Goal: Task Accomplishment & Management: Complete application form

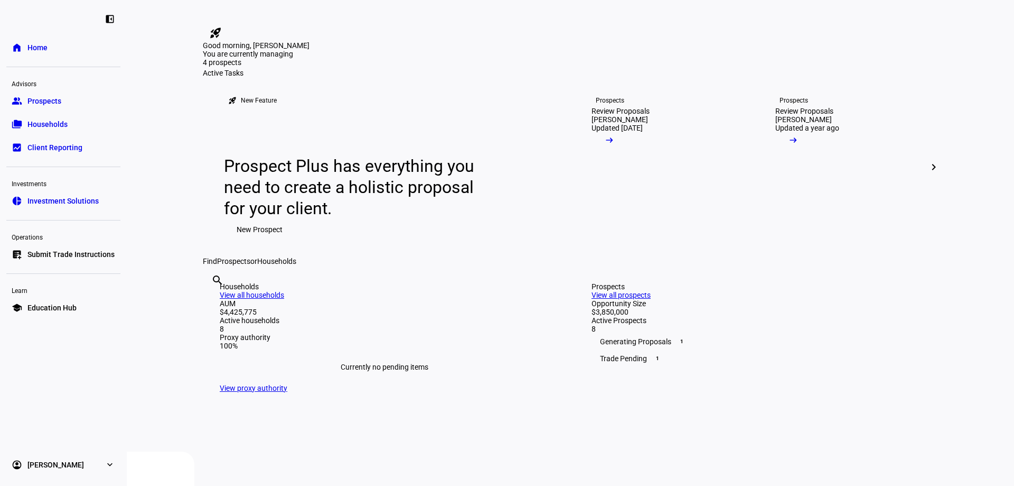
click at [222, 26] on mat-icon "rocket_launch" at bounding box center [215, 32] width 13 height 13
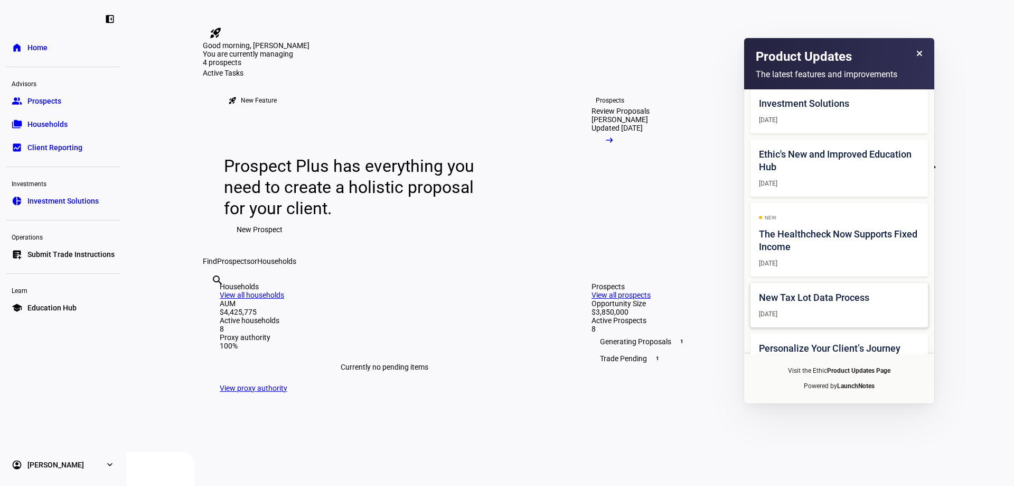
scroll to position [301, 0]
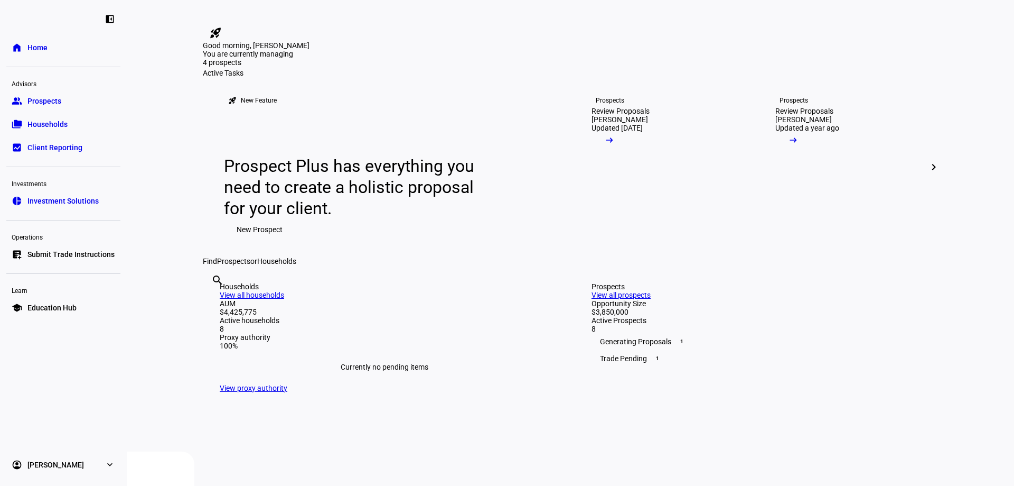
click at [85, 251] on span "Submit Trade Instructions" at bounding box center [70, 254] width 87 height 11
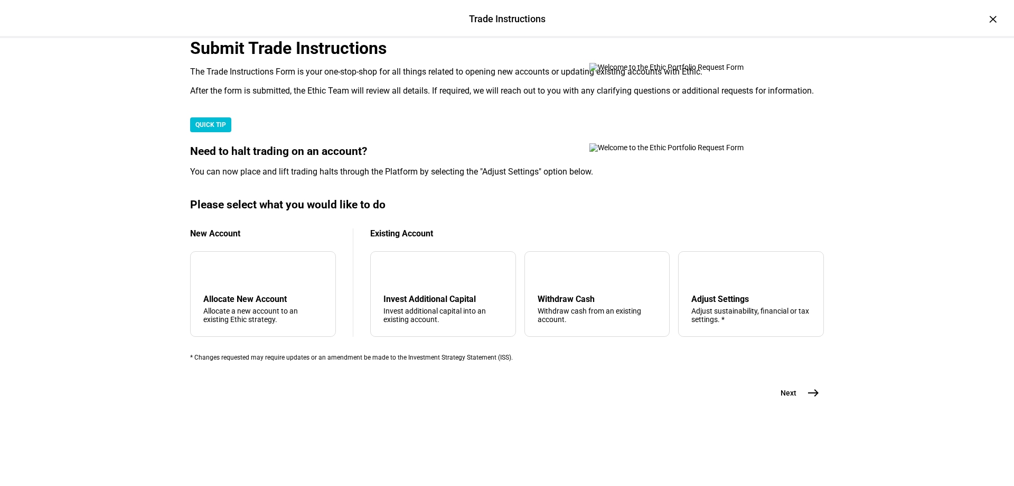
click at [359, 58] on div "Submit Trade Instructions" at bounding box center [507, 48] width 634 height 20
click at [380, 58] on div "Submit Trade Instructions" at bounding box center [507, 48] width 634 height 20
click at [303, 323] on div "add Allocate New Account Allocate a new account to an existing Ethic strategy." at bounding box center [263, 294] width 146 height 86
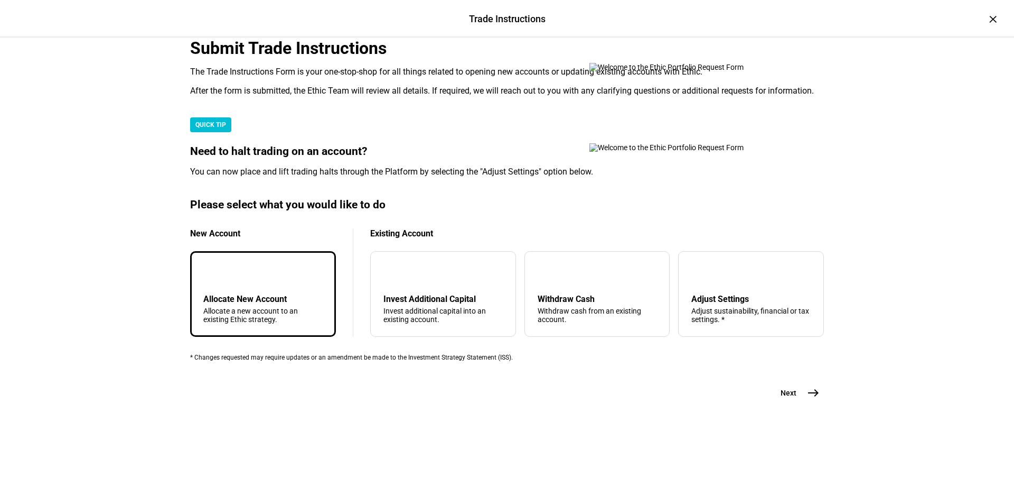
click at [218, 279] on mat-icon "add" at bounding box center [212, 272] width 13 height 13
click at [460, 273] on div "arrow_downward Invest Additional Capital Invest additional capital into an exis…" at bounding box center [443, 294] width 146 height 86
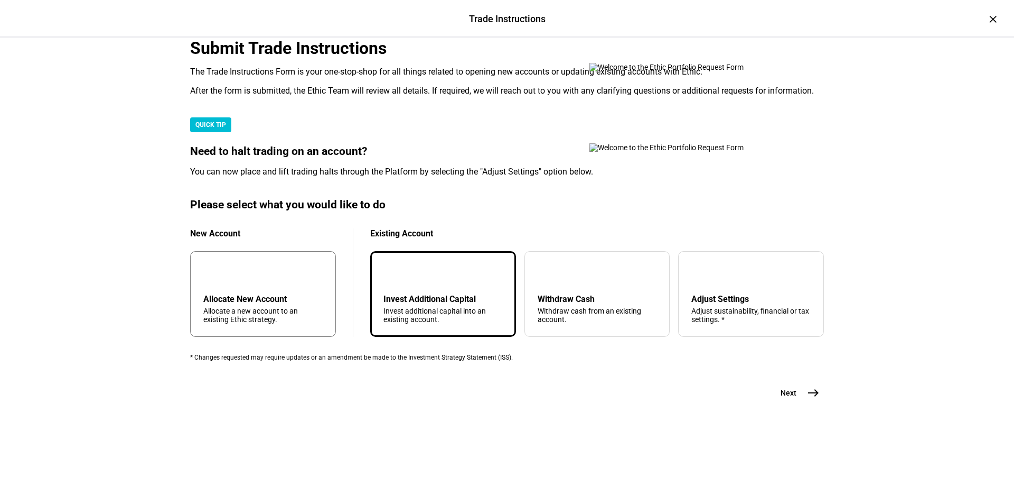
click at [330, 278] on div "add Allocate New Account Allocate a new account to an existing Ethic strategy." at bounding box center [263, 294] width 146 height 86
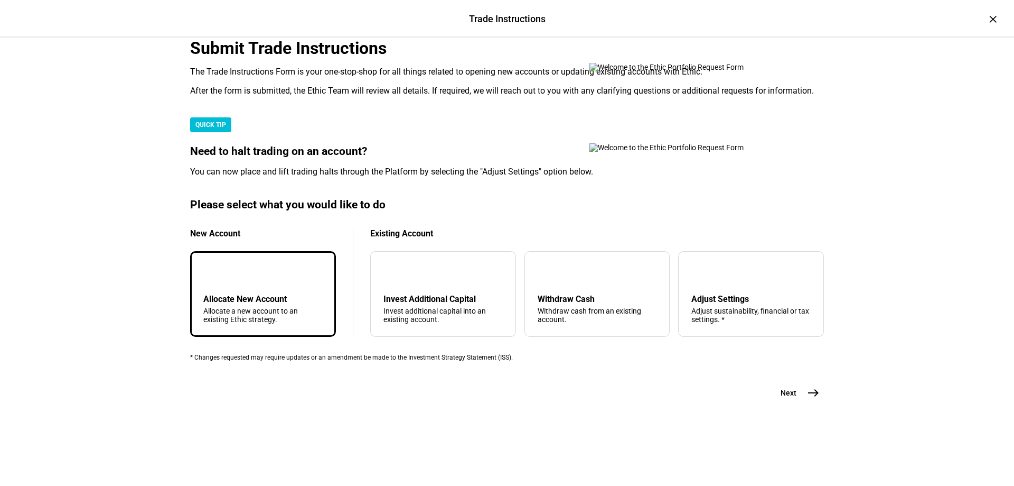
click at [810, 399] on mat-icon "east" at bounding box center [813, 392] width 13 height 13
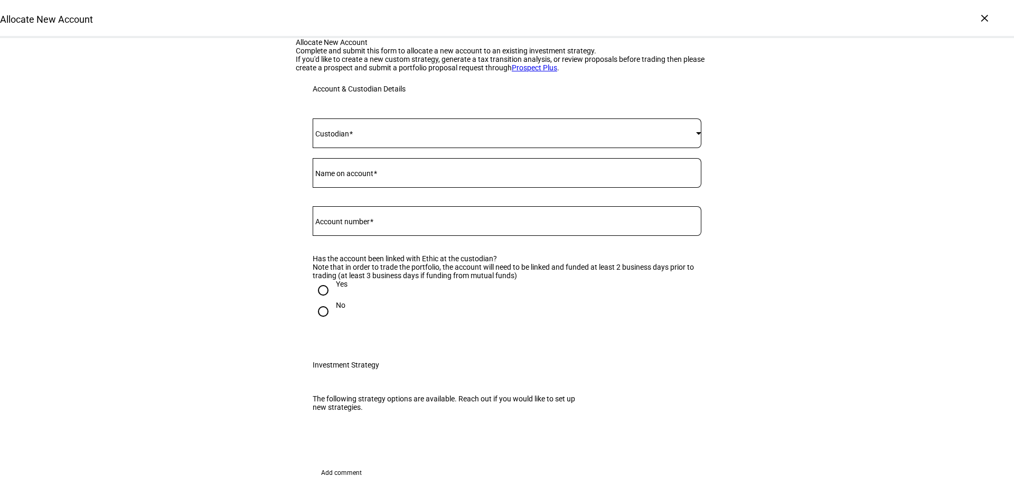
click at [498, 148] on div at bounding box center [507, 133] width 389 height 30
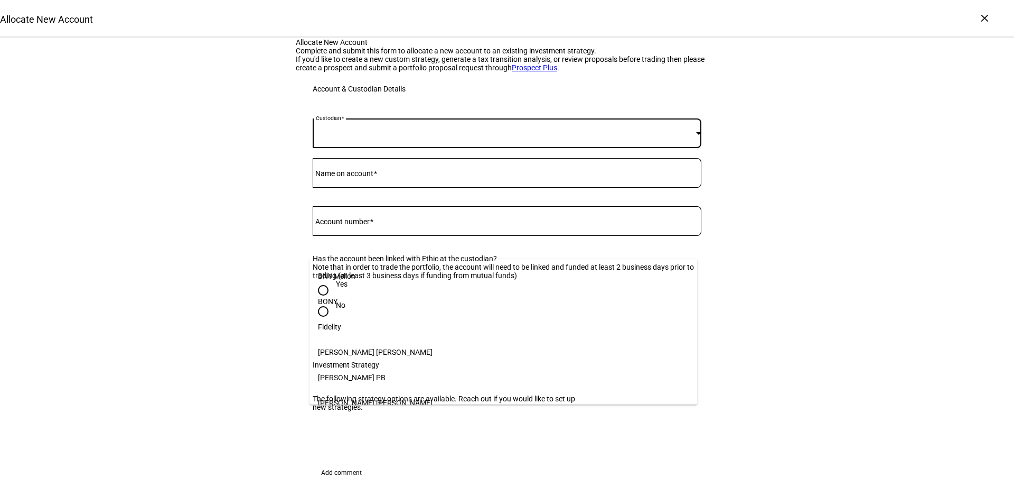
click at [401, 327] on mat-option "Fidelity" at bounding box center [504, 326] width 388 height 25
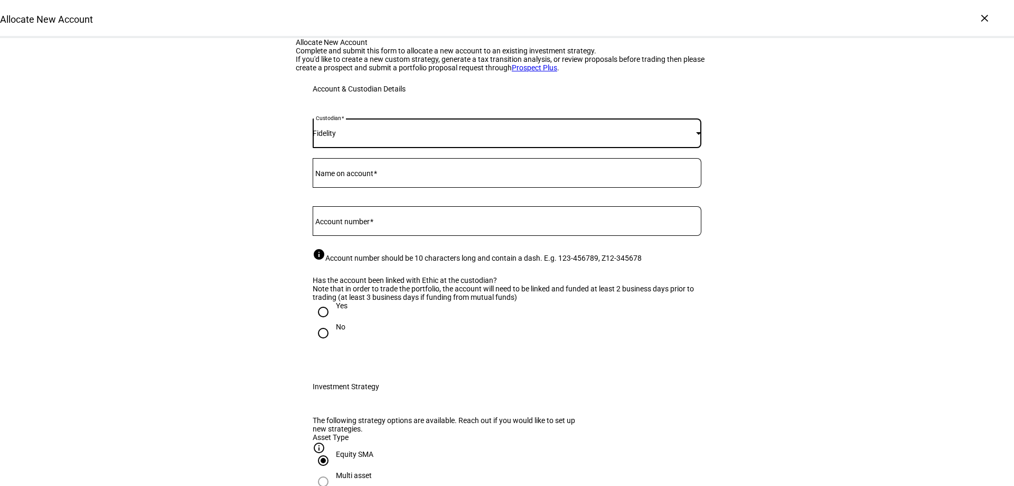
click at [414, 175] on input "Name on account" at bounding box center [507, 170] width 389 height 8
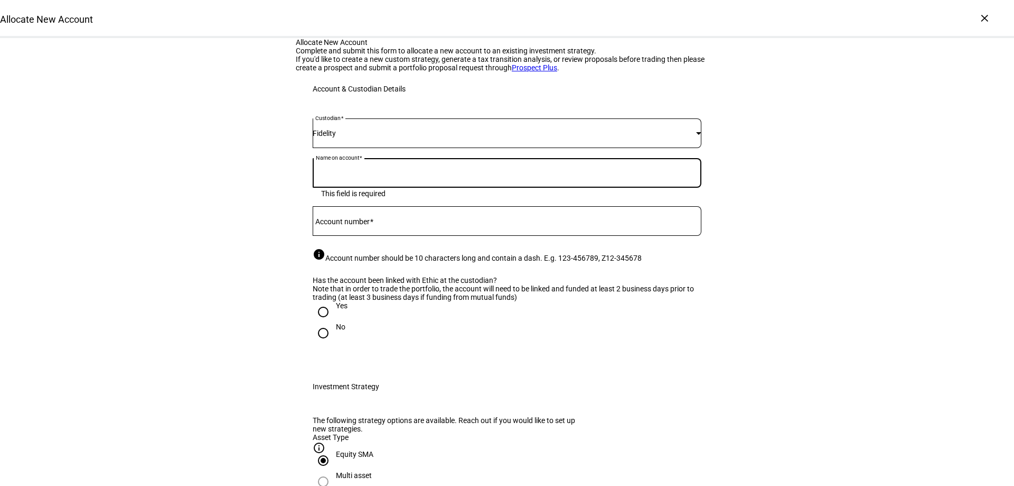
click at [366, 175] on input "Name on account" at bounding box center [507, 170] width 389 height 8
click at [414, 175] on input "Name on account" at bounding box center [507, 170] width 389 height 8
paste input "[PERSON_NAME]"
type input "[PERSON_NAME]"
click at [378, 236] on div at bounding box center [507, 221] width 389 height 30
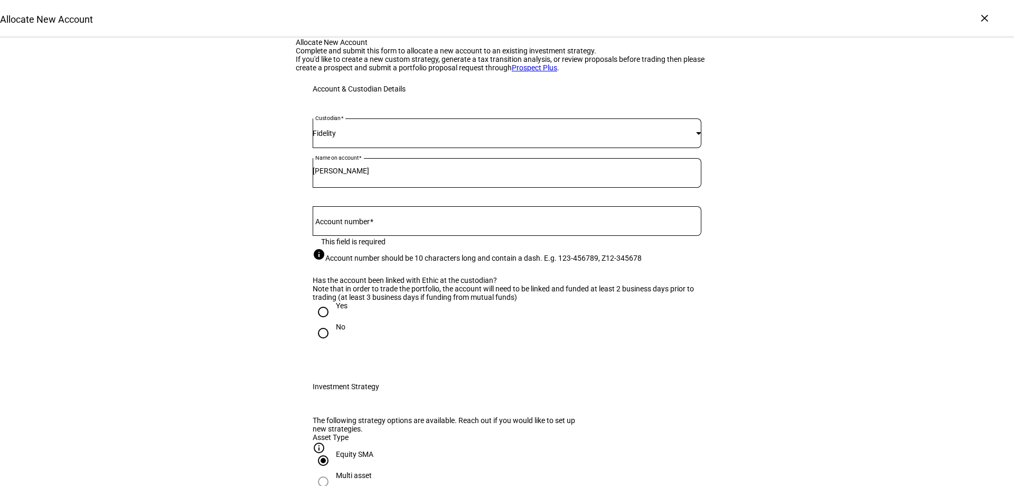
click at [364, 236] on div at bounding box center [507, 221] width 389 height 30
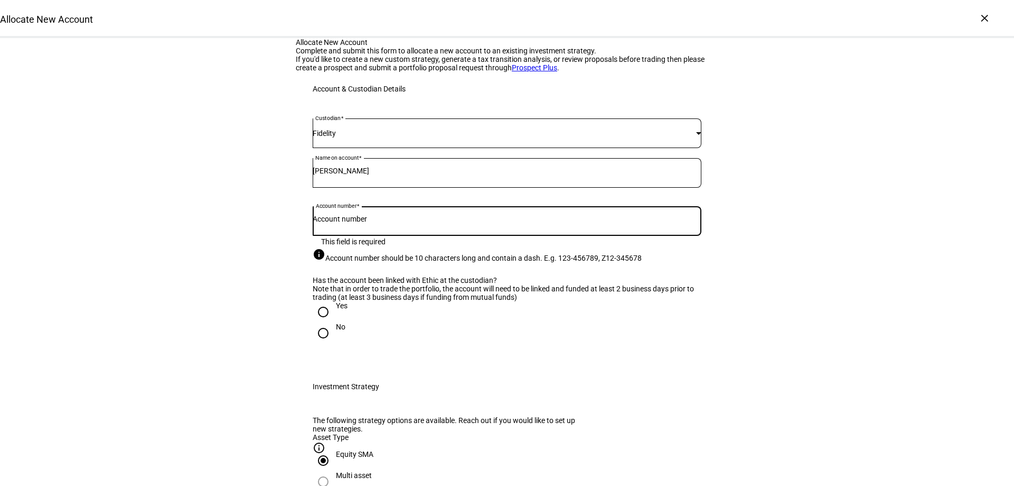
click at [367, 223] on input "Account number" at bounding box center [507, 218] width 389 height 8
paste input "140325058"
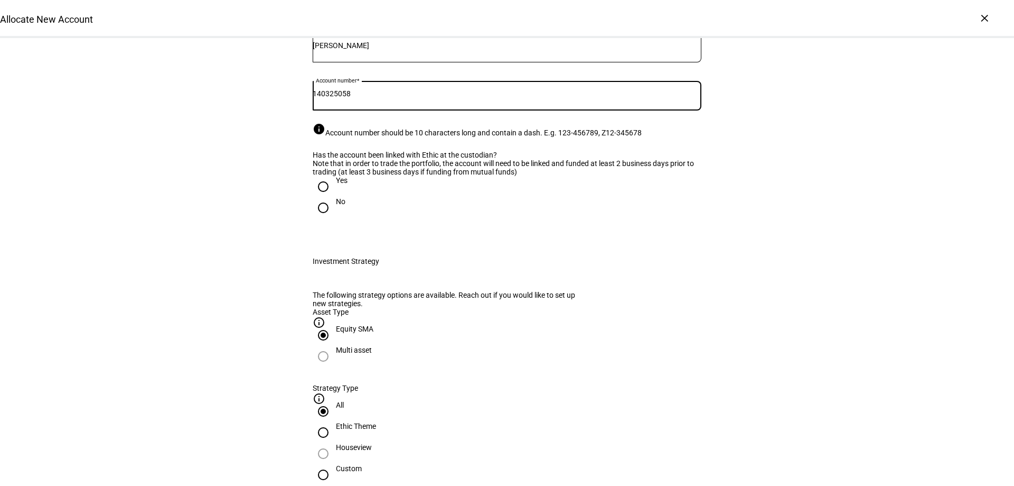
scroll to position [158, 0]
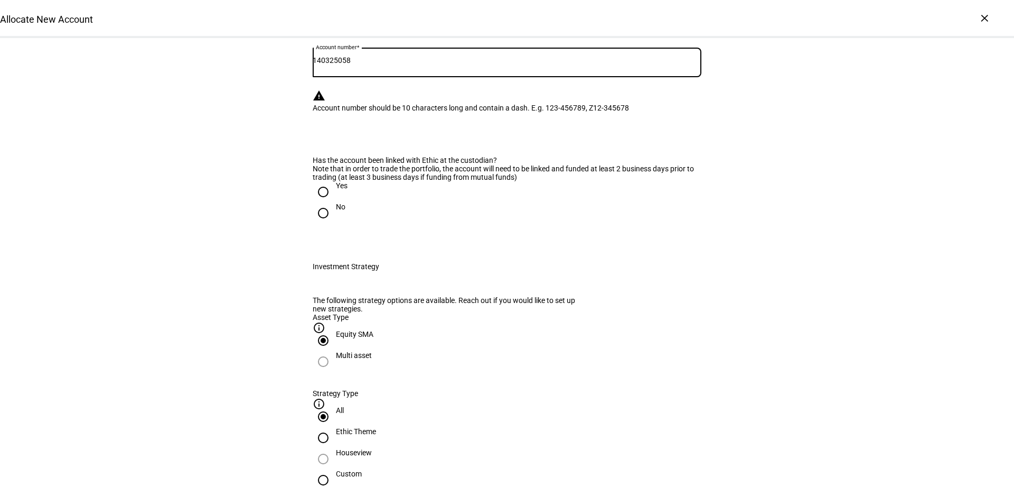
click at [321, 232] on div "Has the account been linked with Ethic at the custodian? Note that in order to …" at bounding box center [507, 194] width 389 height 77
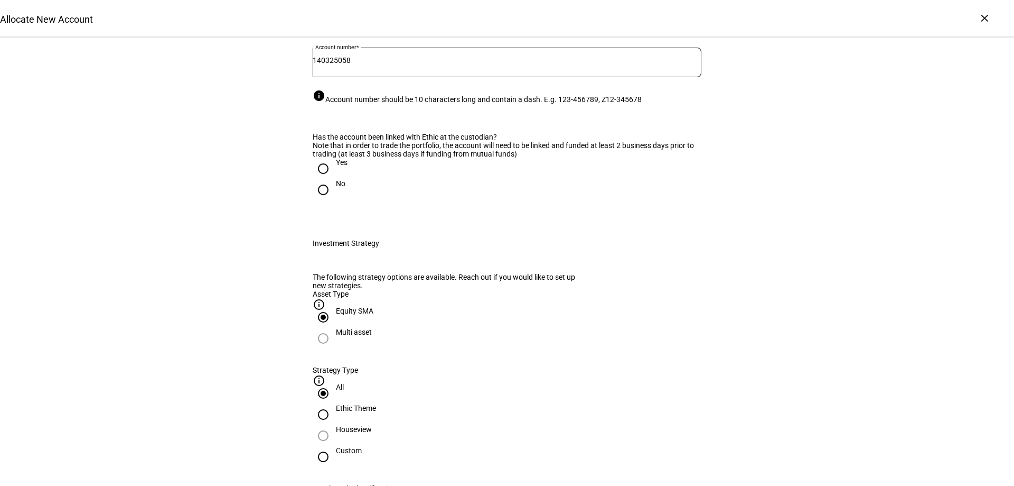
click at [331, 64] on input "140325058" at bounding box center [507, 60] width 389 height 8
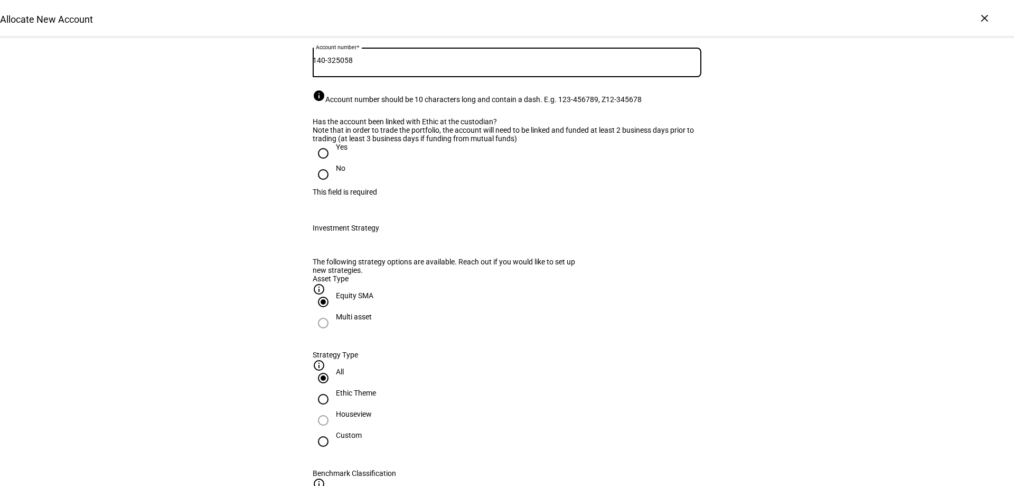
type input "140-325058"
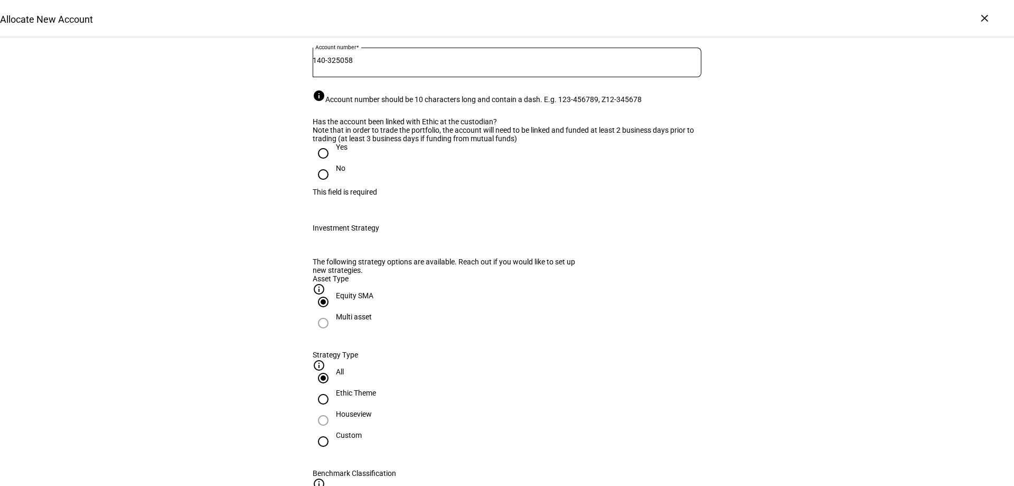
click at [417, 143] on div "Note that in order to trade the portfolio, the account will need to be linked a…" at bounding box center [507, 134] width 389 height 17
click at [330, 166] on div at bounding box center [323, 153] width 25 height 25
radio input "true"
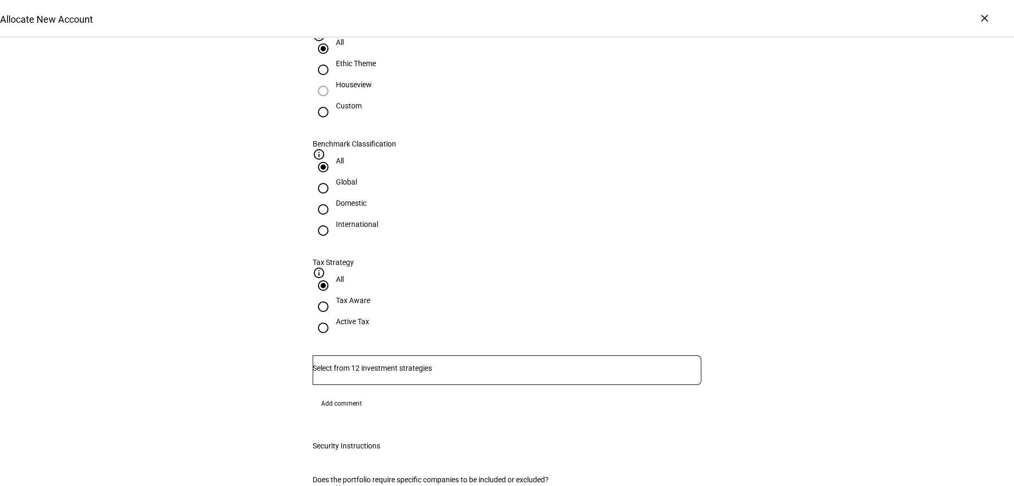
scroll to position [634, 0]
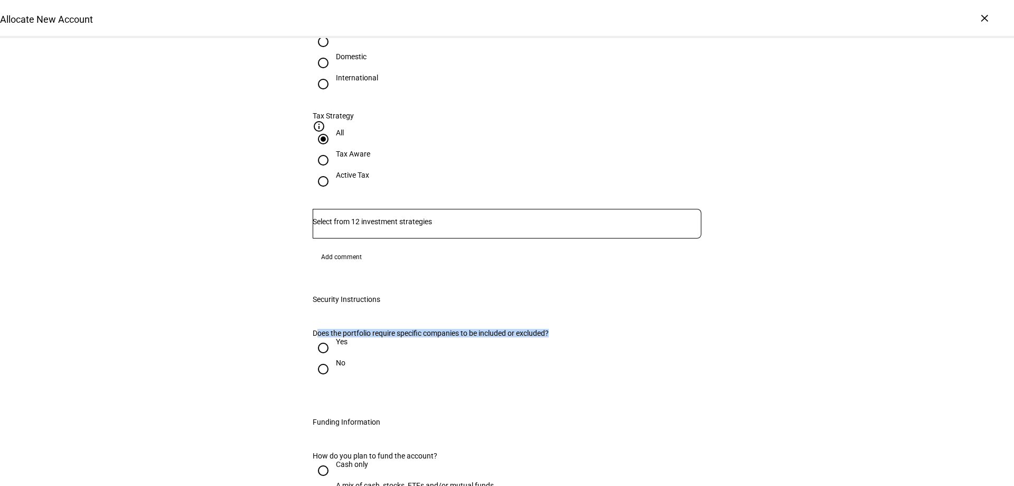
drag, startPoint x: 313, startPoint y: 235, endPoint x: 579, endPoint y: 228, distance: 265.8
click at [579, 316] on div "Account Level Instructions None Does the portfolio require specific companies t…" at bounding box center [507, 360] width 423 height 89
click at [759, 233] on div "Allocate New Account Complete and submit this form to allocate a new account to…" at bounding box center [507, 143] width 1014 height 1479
click at [319, 460] on input "Cash only" at bounding box center [323, 470] width 21 height 21
radio input "true"
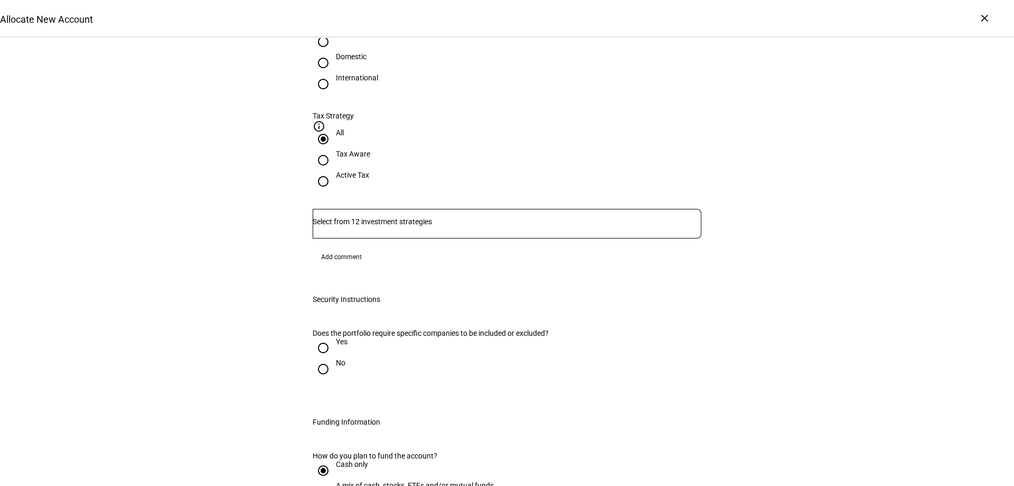
click at [314, 358] on input "No" at bounding box center [323, 368] width 21 height 21
radio input "true"
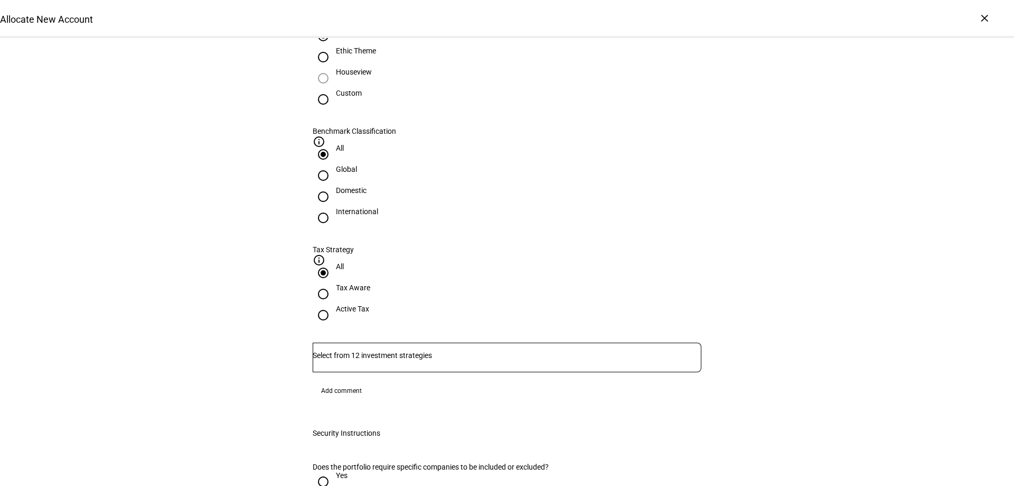
scroll to position [475, 0]
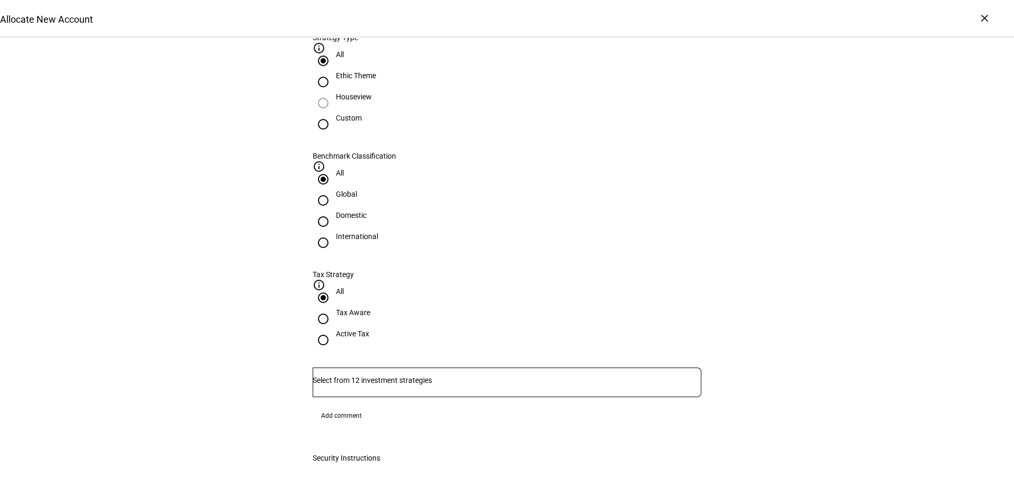
click at [334, 135] on input "Custom" at bounding box center [323, 124] width 21 height 21
radio input "true"
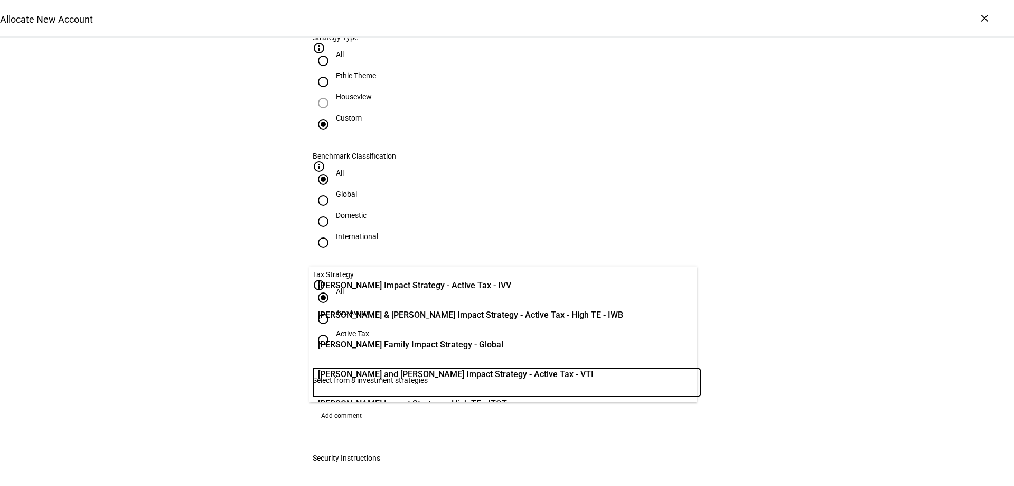
click at [413, 376] on input "Number" at bounding box center [507, 380] width 389 height 8
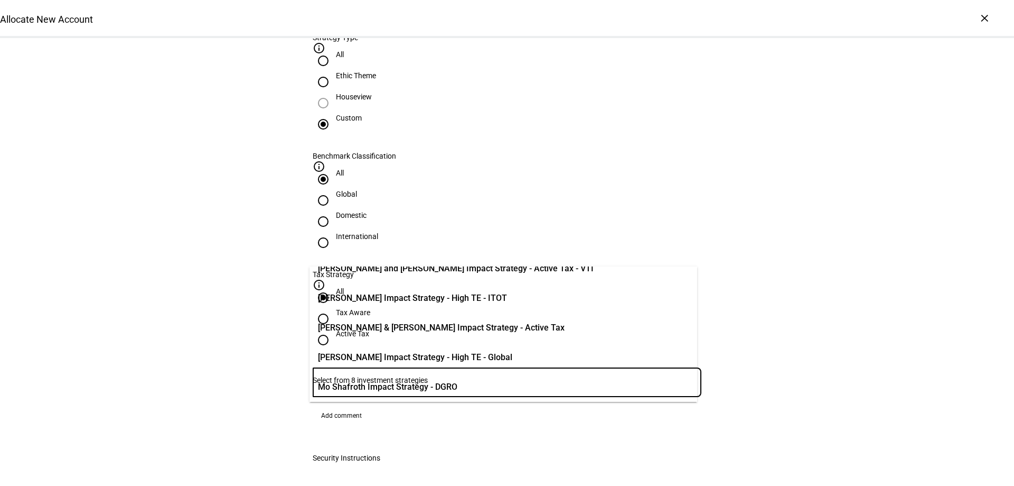
scroll to position [110, 0]
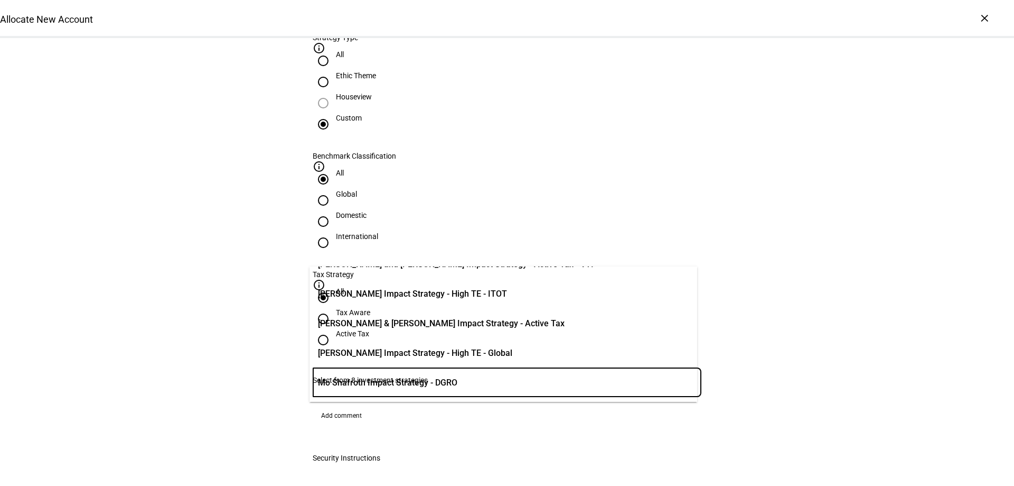
click at [405, 353] on span "[PERSON_NAME] Impact Strategy - High TE - Global" at bounding box center [415, 353] width 194 height 13
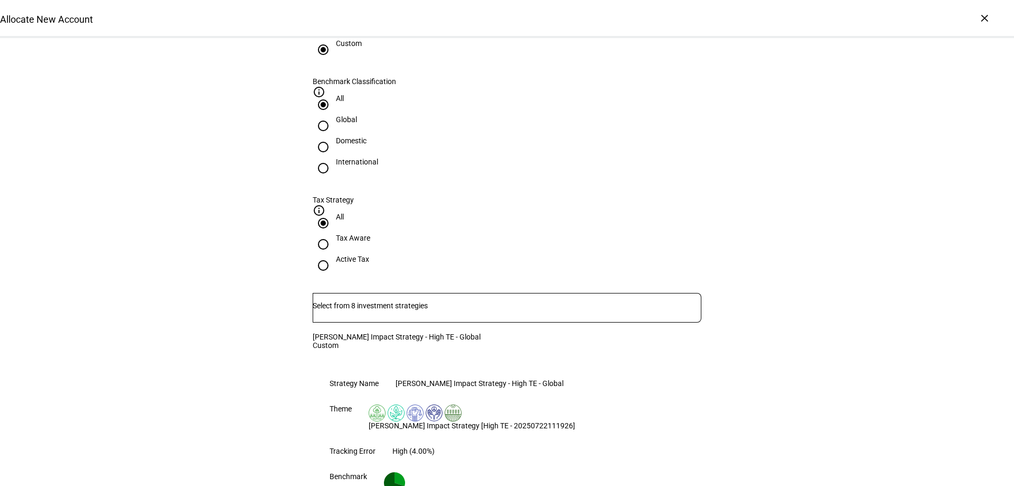
scroll to position [581, 0]
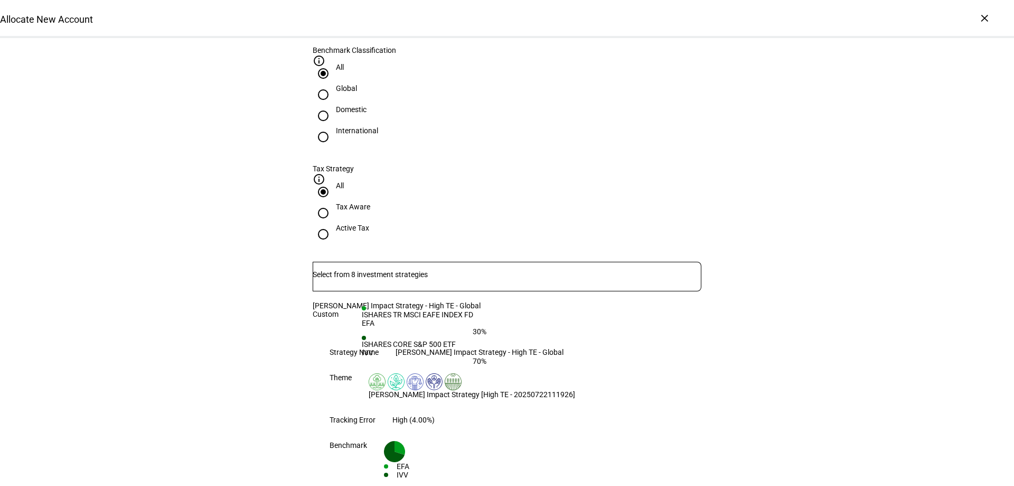
drag, startPoint x: 559, startPoint y: 302, endPoint x: 511, endPoint y: 304, distance: 48.1
click at [435, 415] on div "High (4.00%)" at bounding box center [414, 419] width 42 height 8
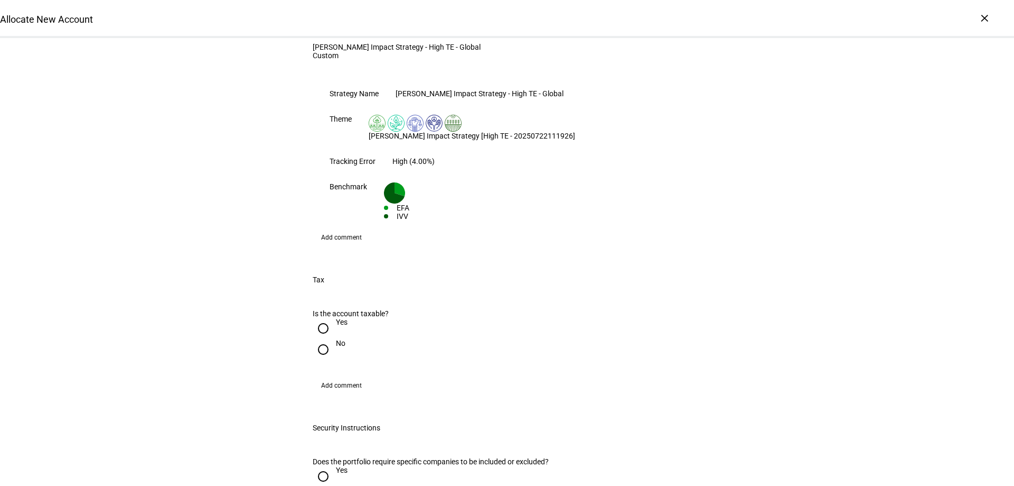
scroll to position [845, 0]
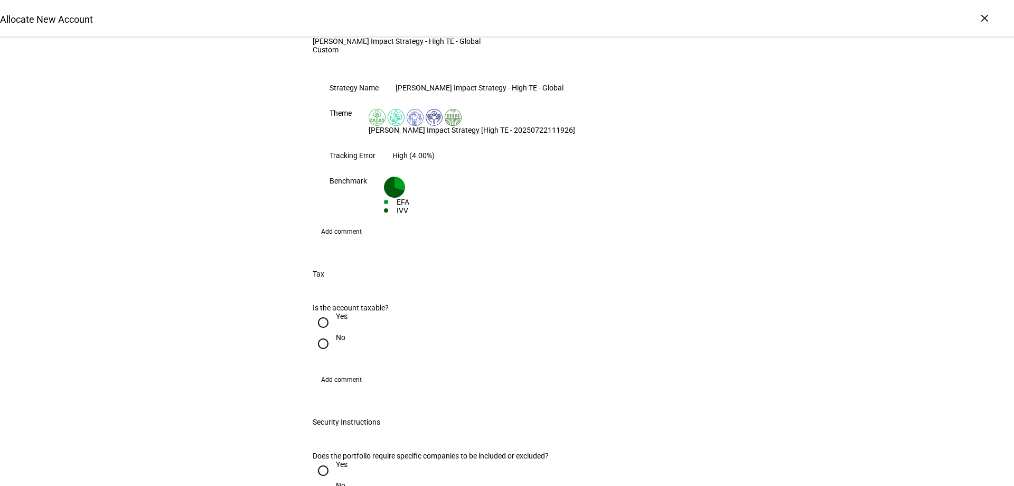
click at [320, 333] on input "No" at bounding box center [323, 343] width 21 height 21
radio input "true"
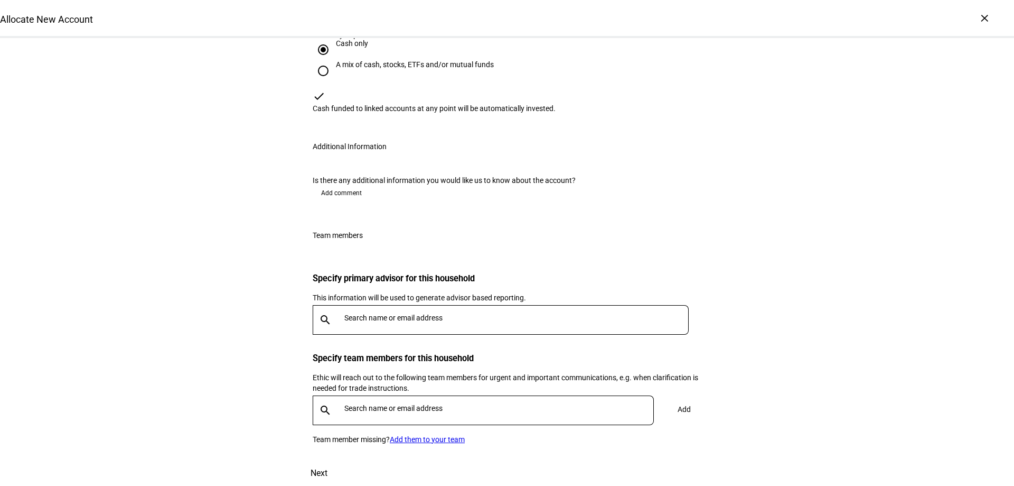
scroll to position [1426, 0]
click at [424, 305] on div at bounding box center [514, 320] width 349 height 30
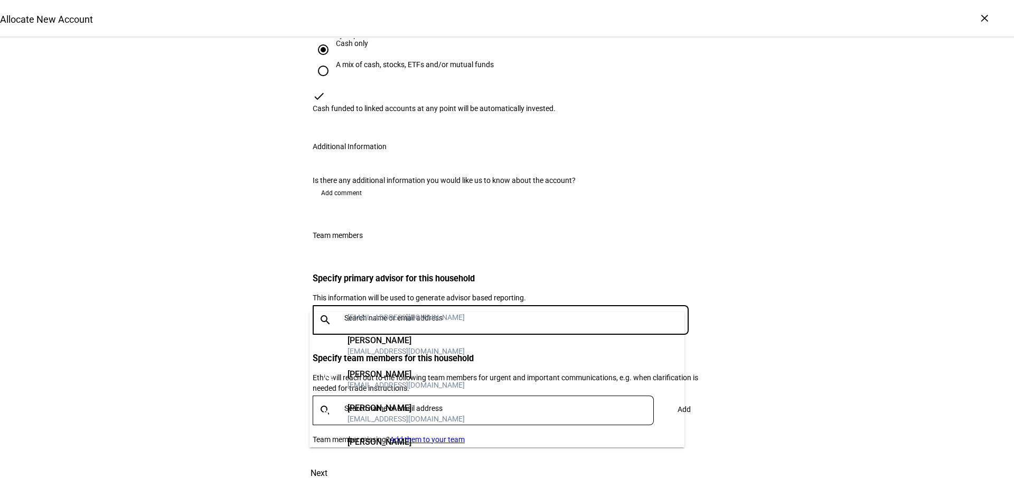
scroll to position [106, 0]
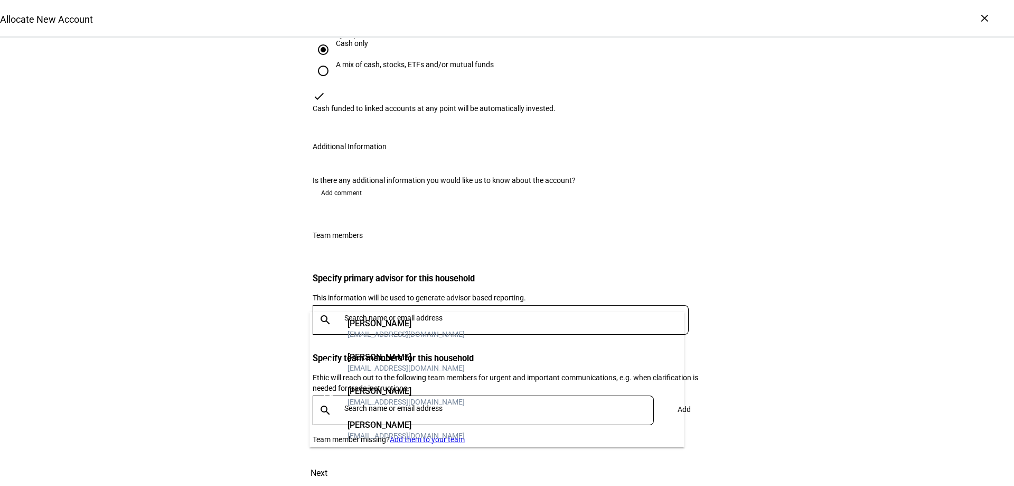
click at [396, 357] on div "[PERSON_NAME]" at bounding box center [406, 357] width 117 height 11
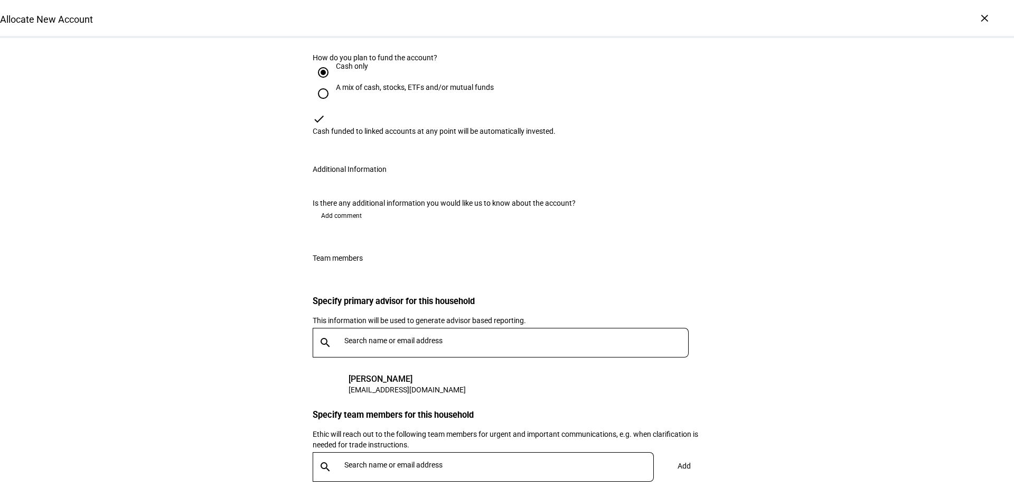
scroll to position [1336, 0]
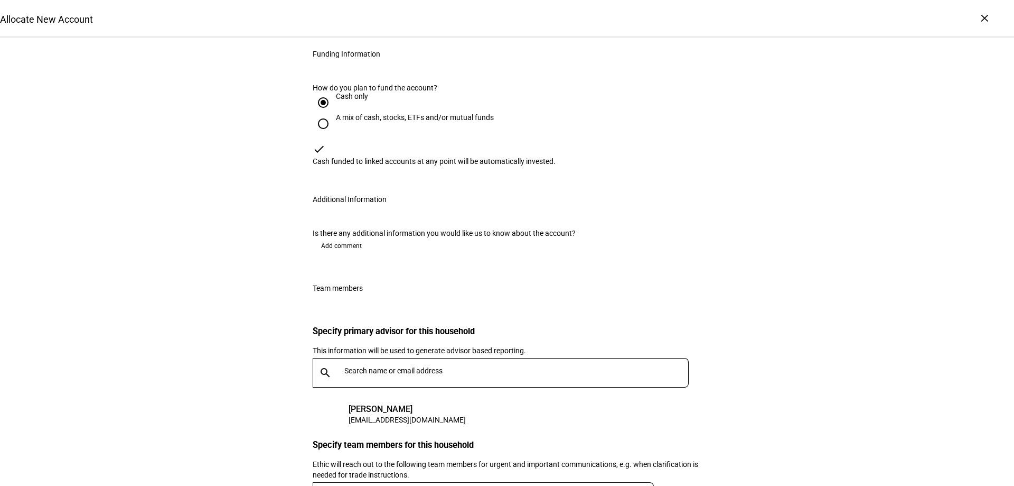
click at [354, 239] on span "Add comment" at bounding box center [341, 245] width 41 height 17
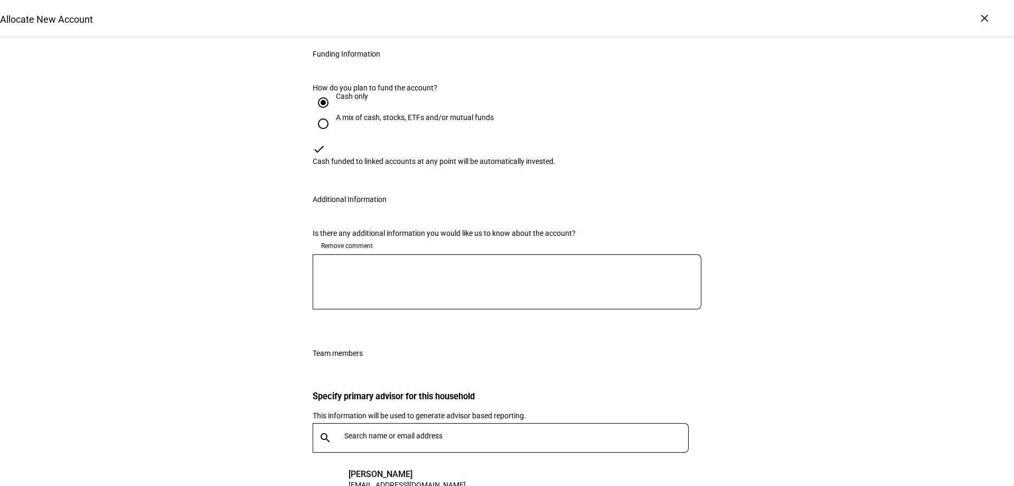
click at [387, 263] on div at bounding box center [507, 281] width 389 height 55
paste textarea "$1,094,832.30"
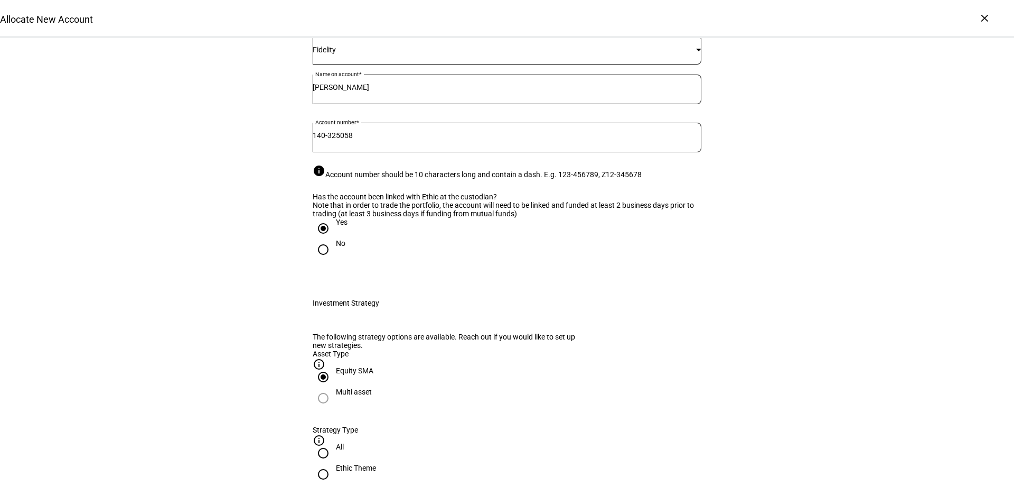
scroll to position [106, 0]
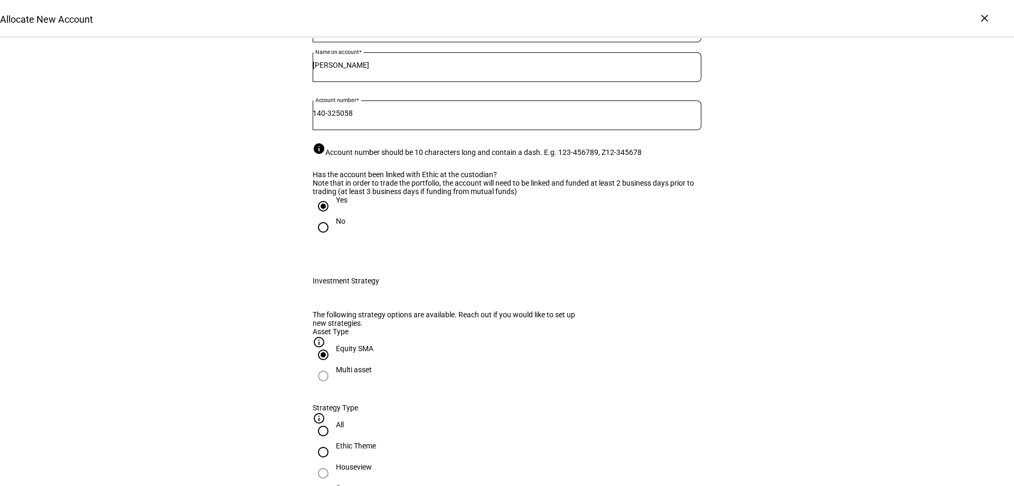
type textarea "Account value: $1,094,832.30"
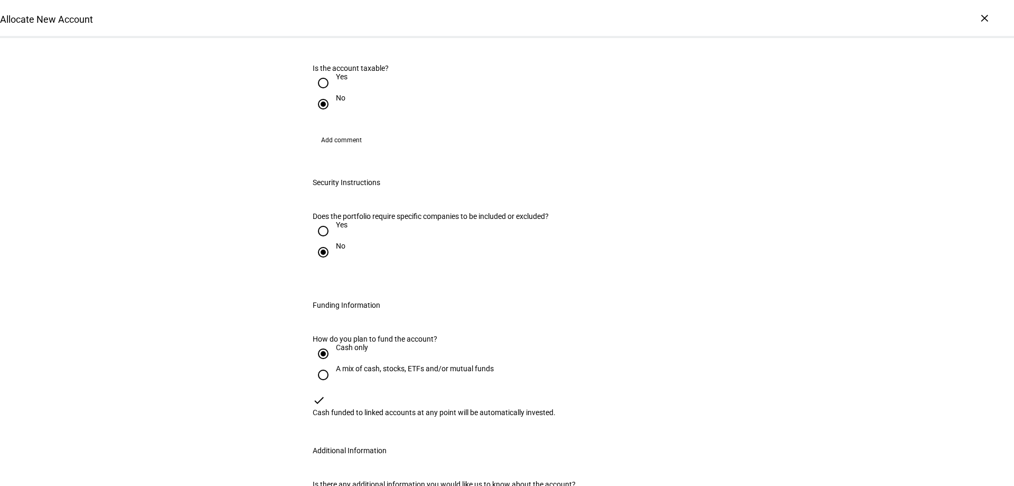
scroll to position [1109, 0]
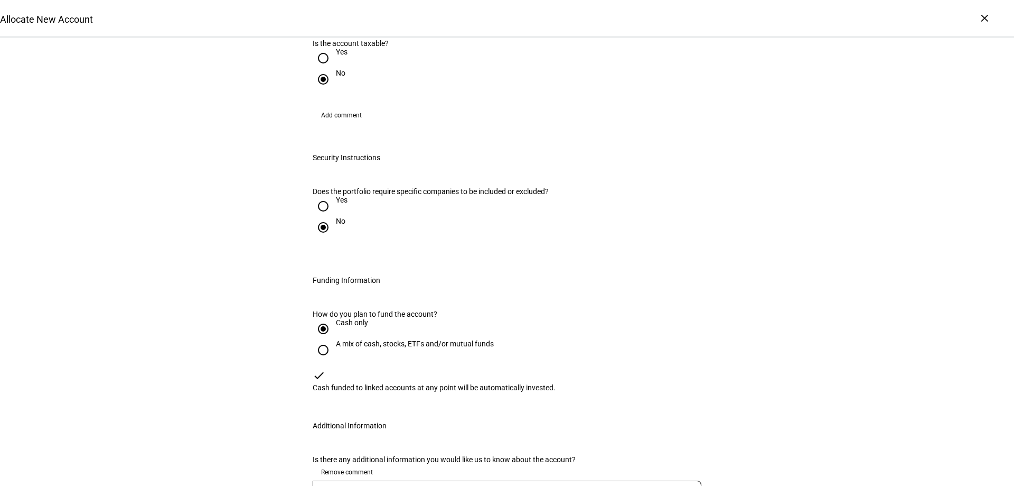
drag, startPoint x: 309, startPoint y: 119, endPoint x: 530, endPoint y: 105, distance: 221.8
click at [530, 141] on eth-form-section "Security Instructions Account Level Instructions None Does the portfolio requir…" at bounding box center [507, 202] width 423 height 123
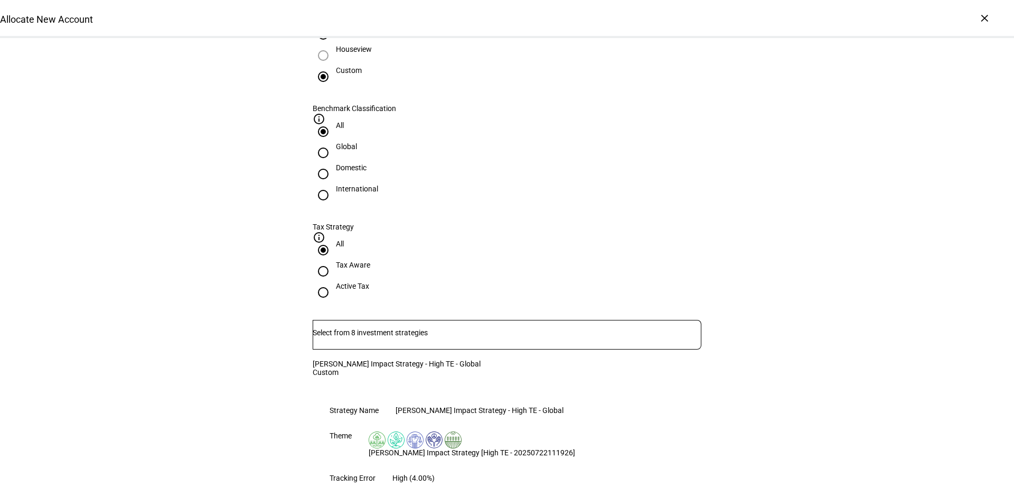
scroll to position [581, 0]
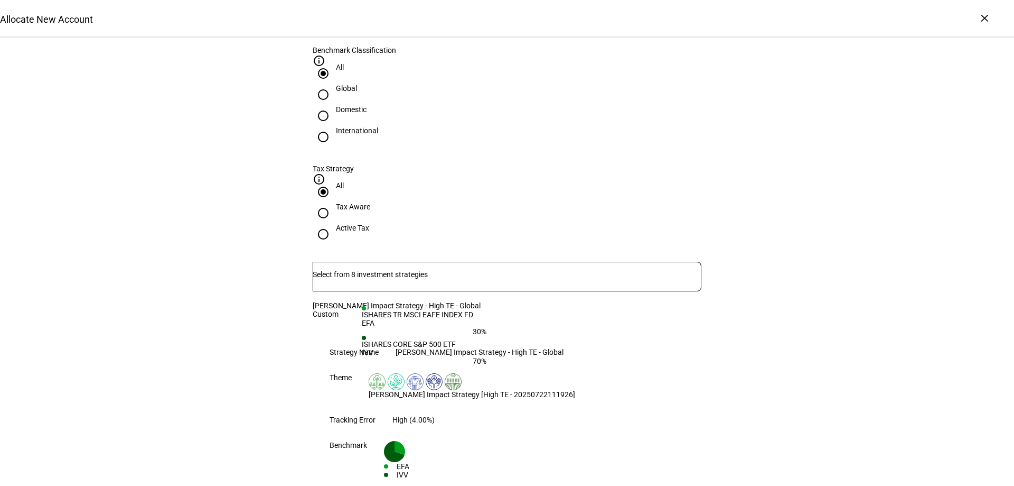
drag, startPoint x: 554, startPoint y: 309, endPoint x: 530, endPoint y: 307, distance: 24.4
click at [521, 407] on eth-form-table-row "Tracking Error High (4.00%)" at bounding box center [507, 419] width 389 height 25
click at [583, 407] on eth-form-table-row "Tracking Error High (4.00%)" at bounding box center [507, 419] width 389 height 25
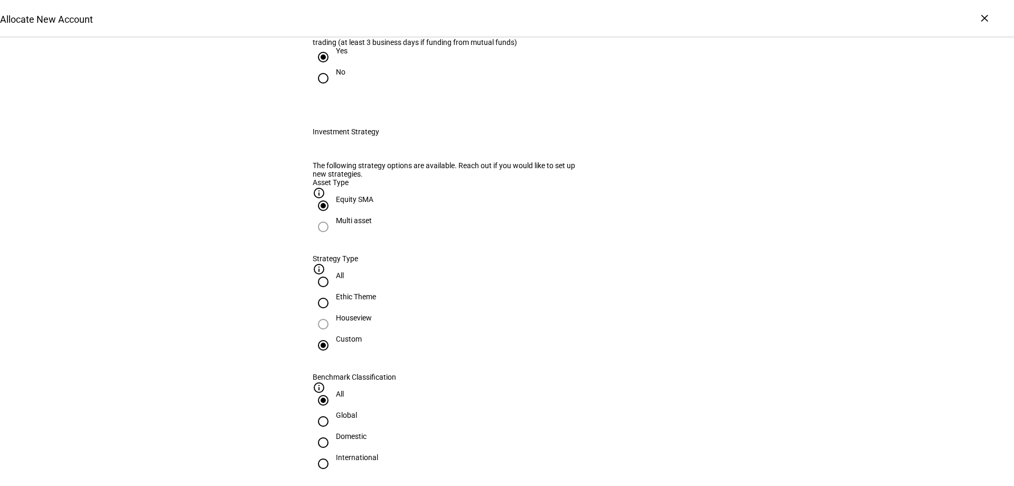
scroll to position [0, 0]
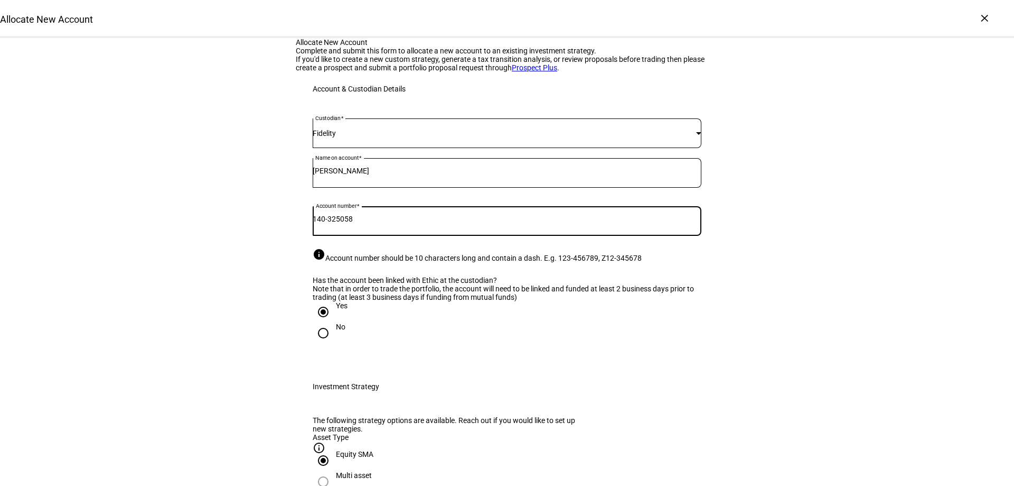
drag, startPoint x: 363, startPoint y: 334, endPoint x: 342, endPoint y: 337, distance: 21.2
click at [342, 223] on input "140-325058" at bounding box center [507, 218] width 389 height 8
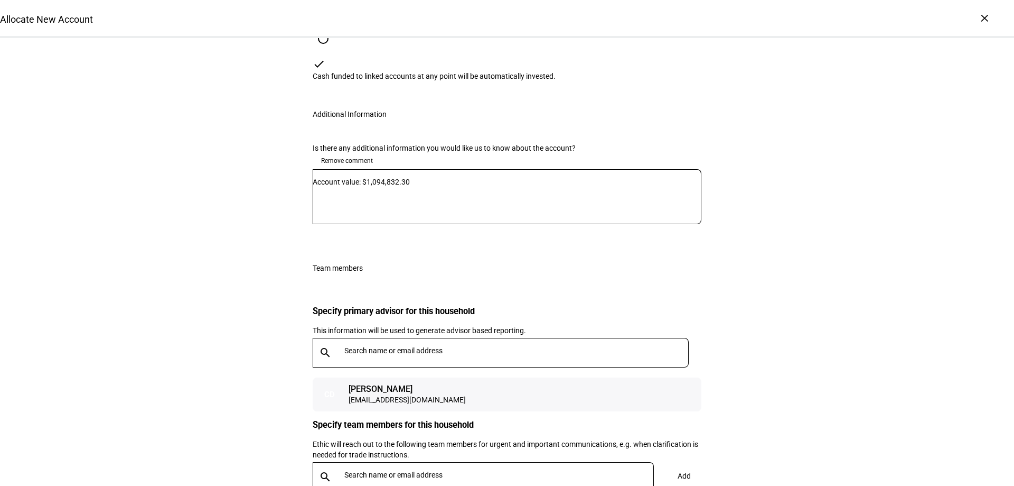
scroll to position [1557, 0]
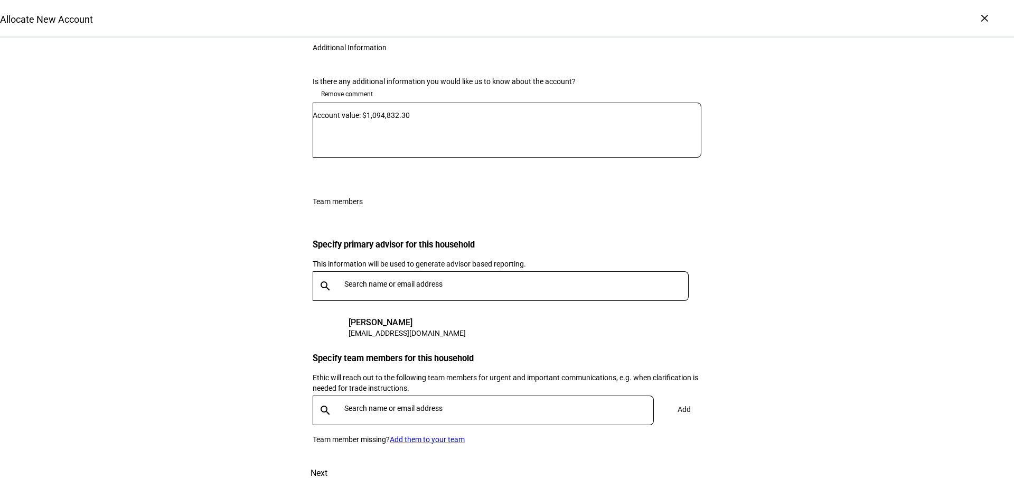
click at [342, 460] on span at bounding box center [319, 472] width 46 height 25
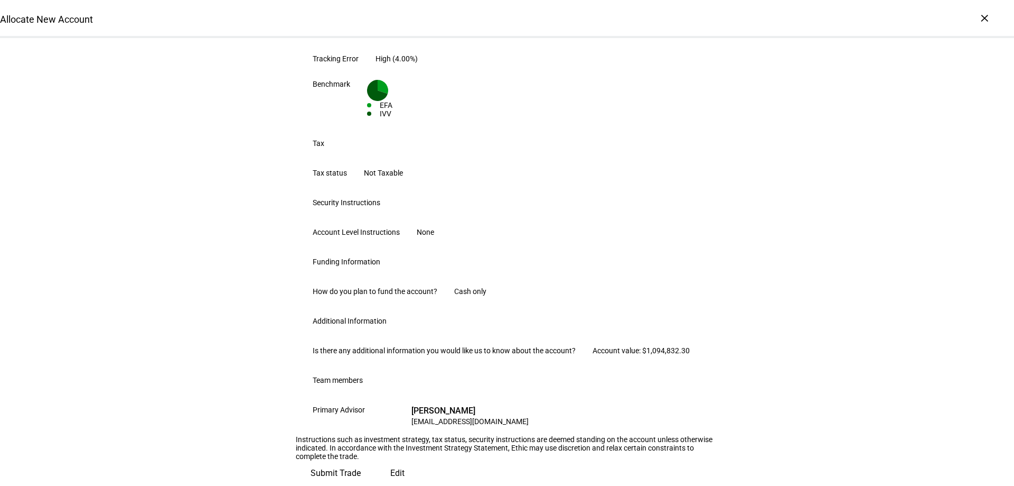
scroll to position [553, 0]
click at [361, 460] on span "Submit Trade" at bounding box center [336, 472] width 50 height 25
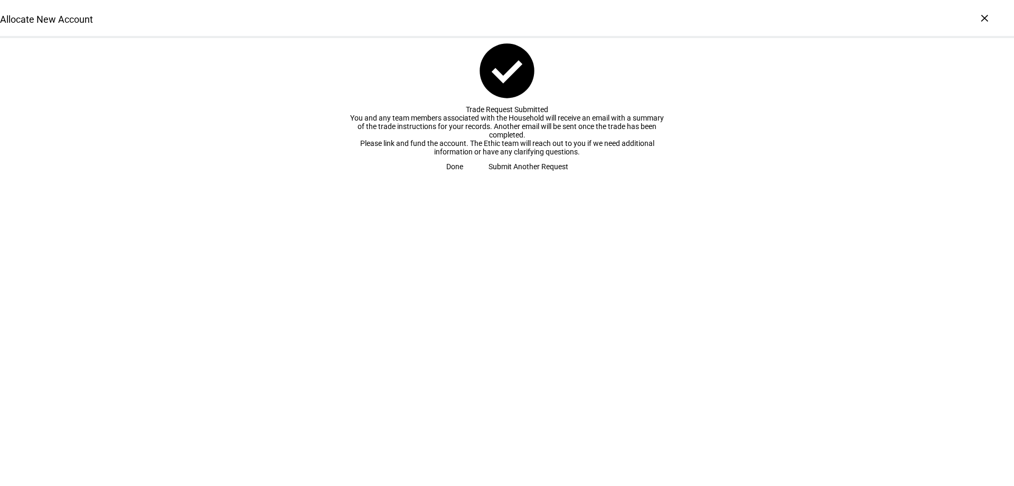
click at [476, 177] on span at bounding box center [455, 166] width 42 height 21
